Goal: Information Seeking & Learning: Learn about a topic

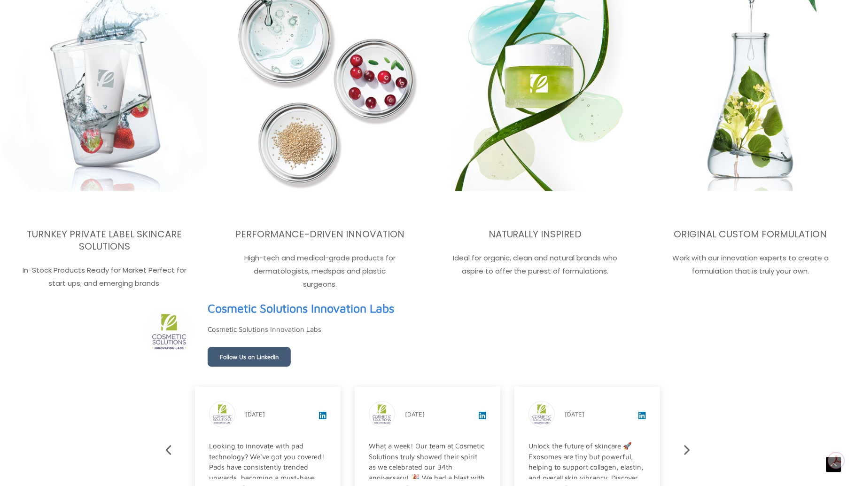
scroll to position [1596, 0]
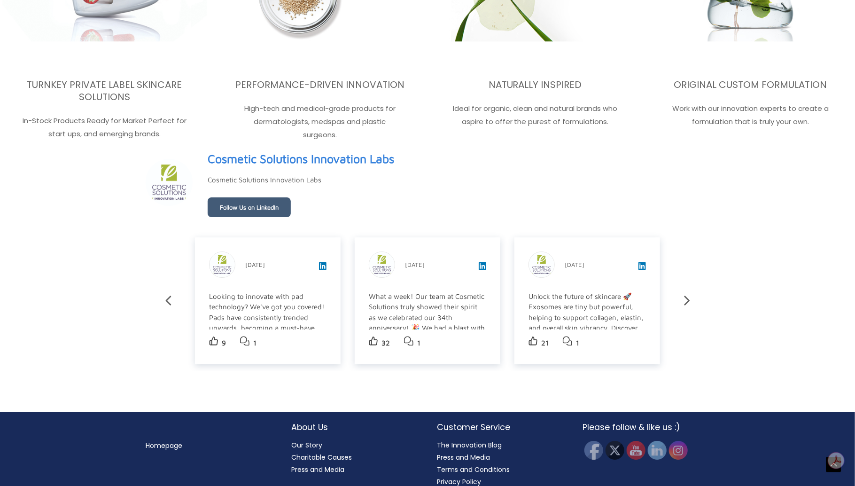
click at [314, 440] on link "Our Story" at bounding box center [306, 444] width 31 height 9
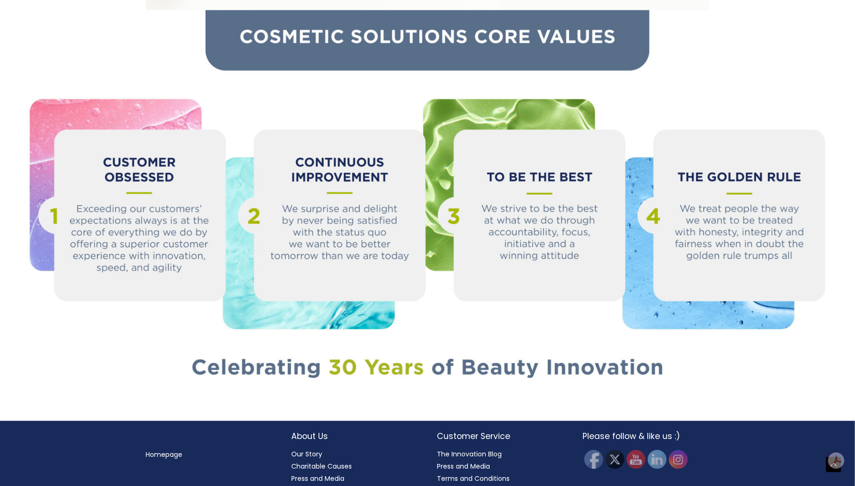
scroll to position [975, 0]
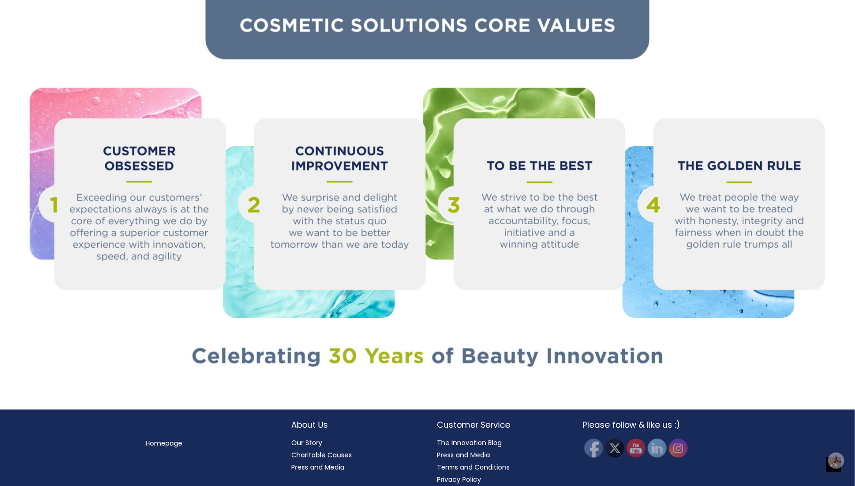
click at [308, 438] on link "Our Story" at bounding box center [306, 442] width 31 height 9
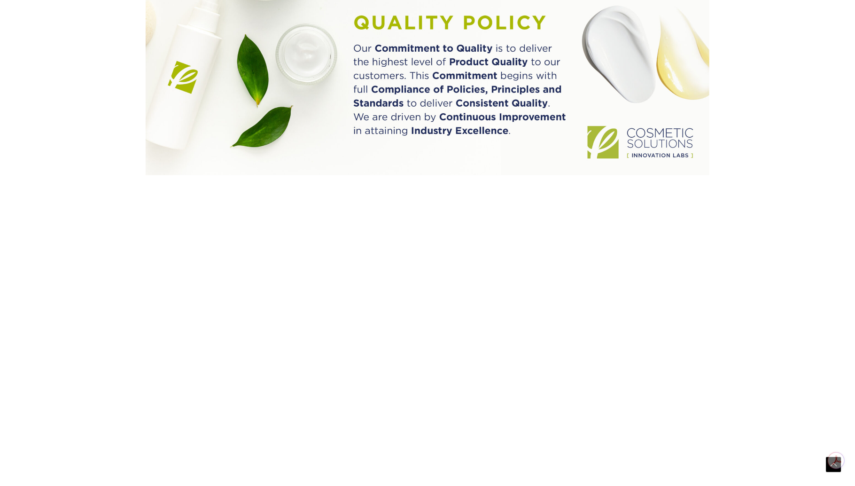
scroll to position [940, 0]
